Goal: Transaction & Acquisition: Purchase product/service

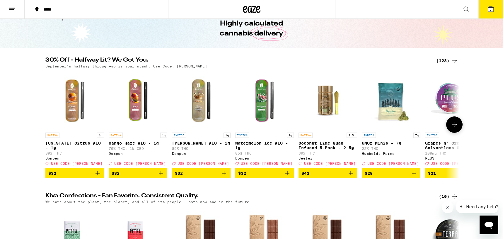
click at [451, 128] on icon at bounding box center [454, 124] width 7 height 7
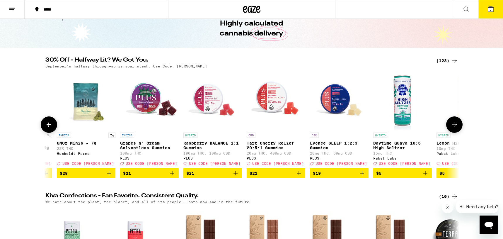
click at [451, 128] on icon at bounding box center [454, 124] width 7 height 7
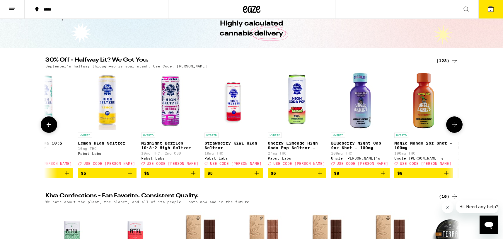
click at [451, 128] on icon at bounding box center [454, 124] width 7 height 7
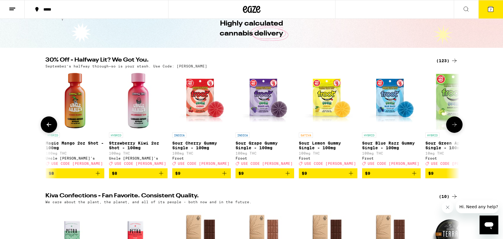
click at [451, 128] on icon at bounding box center [454, 124] width 7 height 7
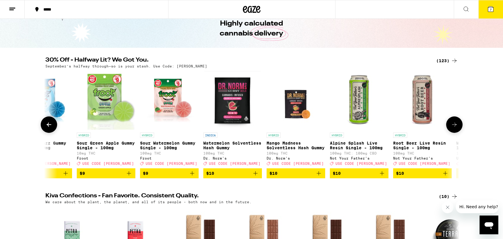
click at [451, 128] on icon at bounding box center [454, 124] width 7 height 7
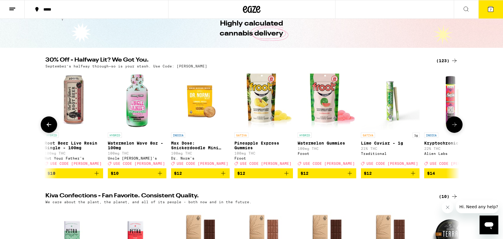
click at [451, 128] on icon at bounding box center [454, 124] width 7 height 7
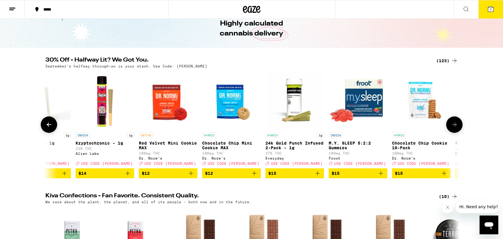
click at [451, 128] on icon at bounding box center [454, 124] width 7 height 7
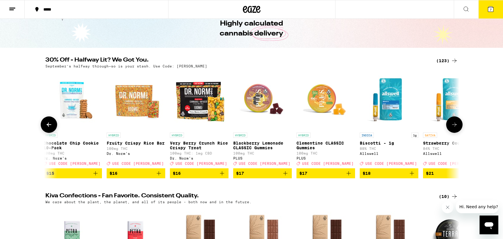
click at [451, 128] on icon at bounding box center [454, 124] width 7 height 7
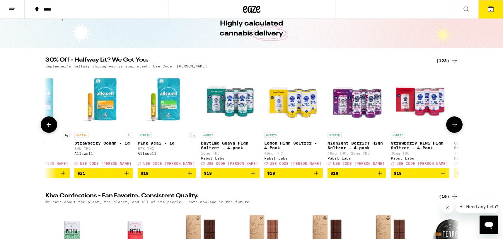
click at [451, 128] on icon at bounding box center [454, 124] width 7 height 7
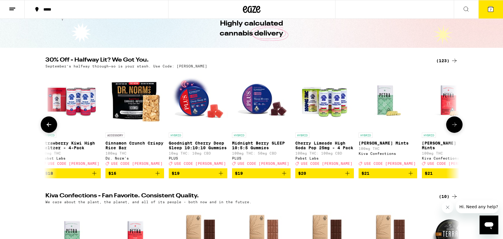
click at [451, 128] on icon at bounding box center [454, 124] width 7 height 7
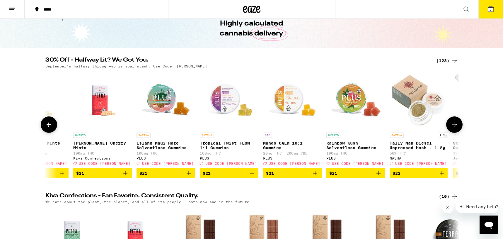
click at [451, 128] on icon at bounding box center [454, 124] width 7 height 7
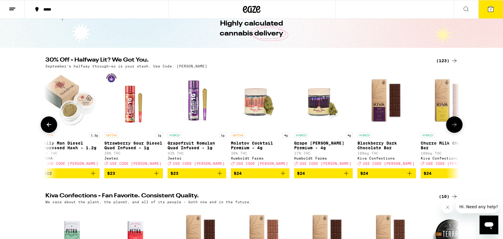
click at [451, 128] on icon at bounding box center [454, 124] width 7 height 7
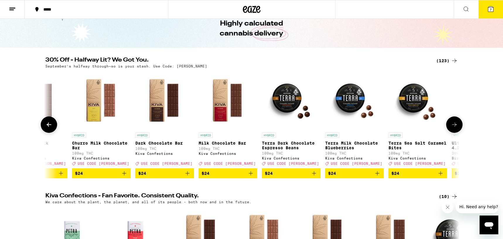
click at [451, 128] on icon at bounding box center [454, 124] width 7 height 7
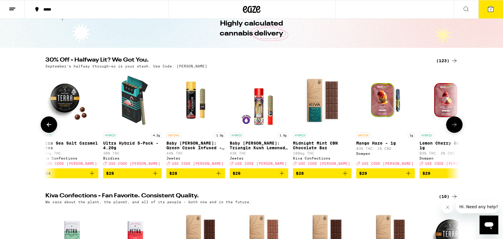
click at [451, 128] on icon at bounding box center [454, 124] width 7 height 7
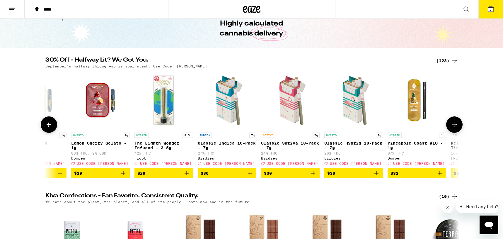
click at [451, 128] on icon at bounding box center [454, 124] width 7 height 7
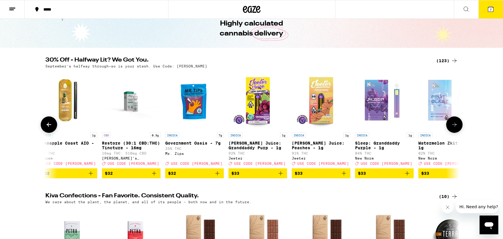
click at [451, 128] on icon at bounding box center [454, 124] width 7 height 7
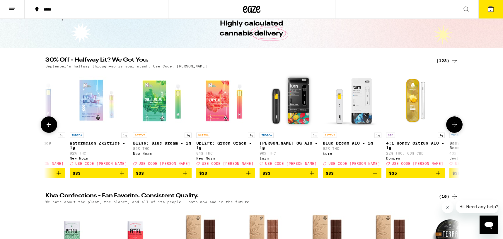
click at [451, 128] on icon at bounding box center [454, 124] width 7 height 7
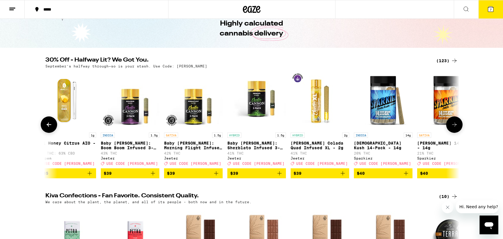
click at [451, 128] on icon at bounding box center [454, 124] width 7 height 7
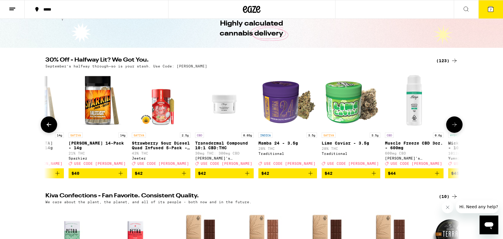
click at [451, 128] on icon at bounding box center [454, 124] width 7 height 7
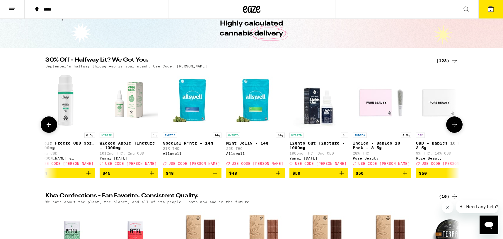
click at [451, 128] on icon at bounding box center [454, 124] width 7 height 7
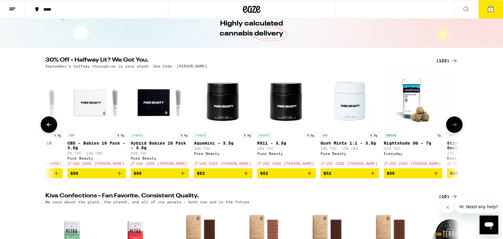
click at [451, 128] on icon at bounding box center [454, 124] width 7 height 7
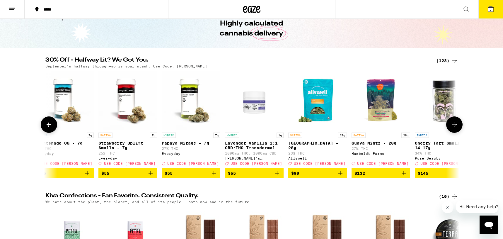
click at [451, 128] on icon at bounding box center [454, 124] width 7 height 7
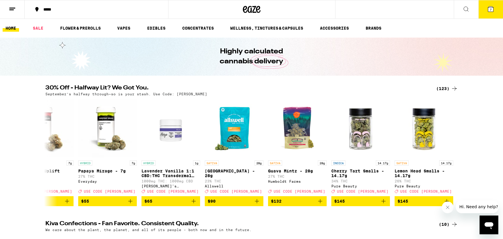
click at [485, 11] on button "7" at bounding box center [490, 9] width 25 height 18
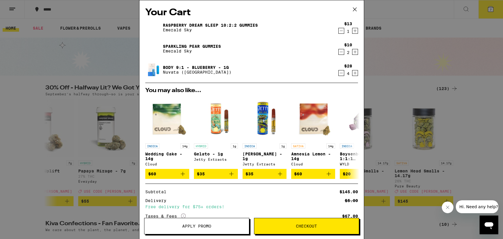
click at [357, 9] on icon at bounding box center [354, 9] width 9 height 9
